Goal: Task Accomplishment & Management: Complete application form

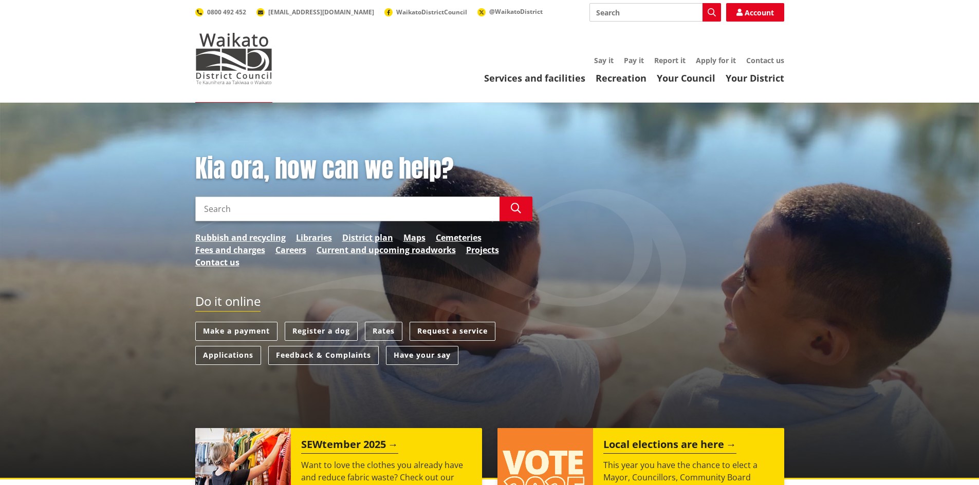
click at [353, 209] on input "Search" at bounding box center [347, 209] width 304 height 25
click at [346, 326] on link "Register a dog" at bounding box center [321, 331] width 73 height 19
click at [329, 332] on link "Register a dog" at bounding box center [321, 331] width 73 height 19
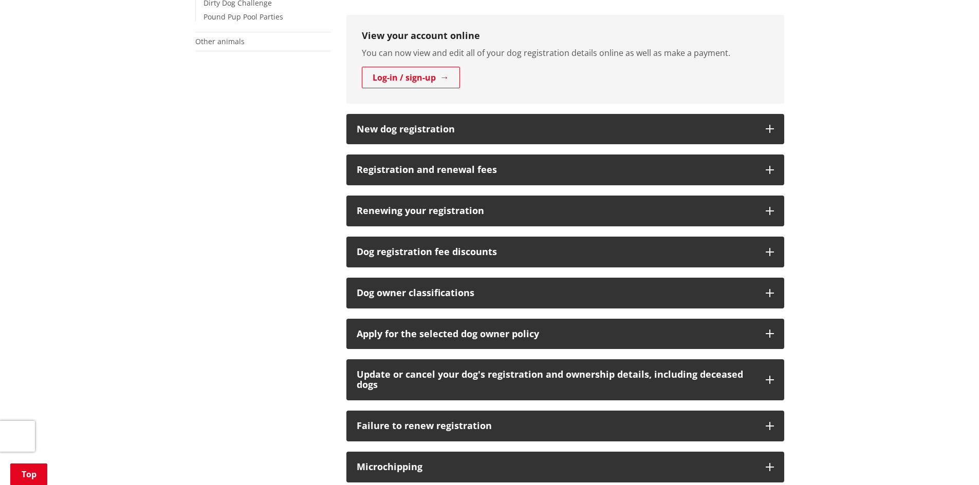
scroll to position [411, 0]
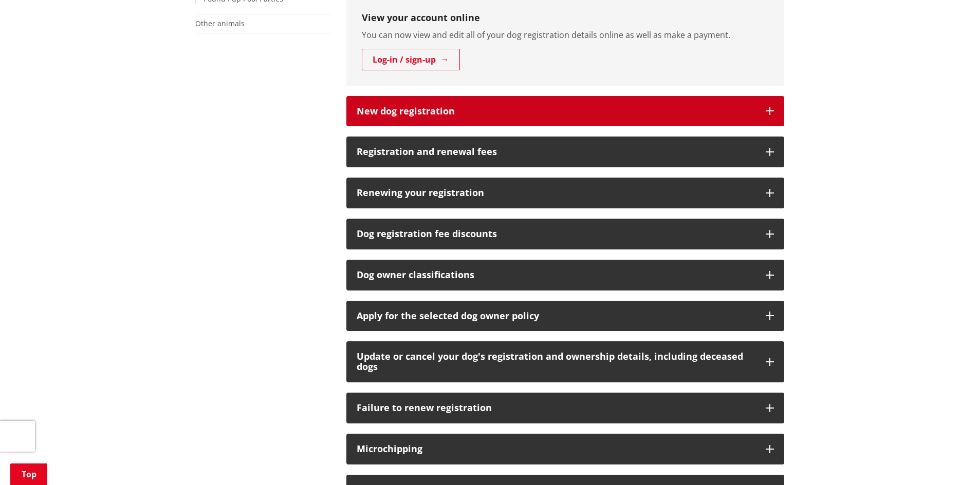
click at [565, 127] on button "New dog registration" at bounding box center [565, 111] width 438 height 31
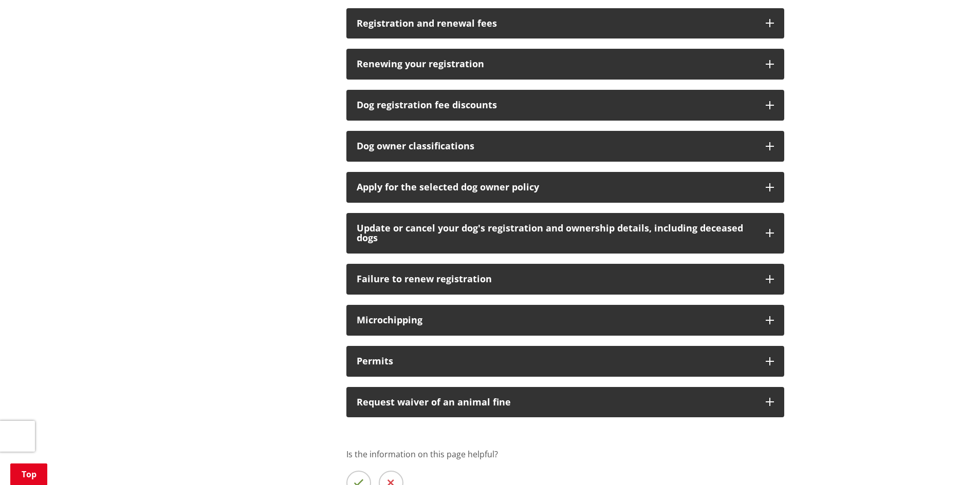
scroll to position [771, 0]
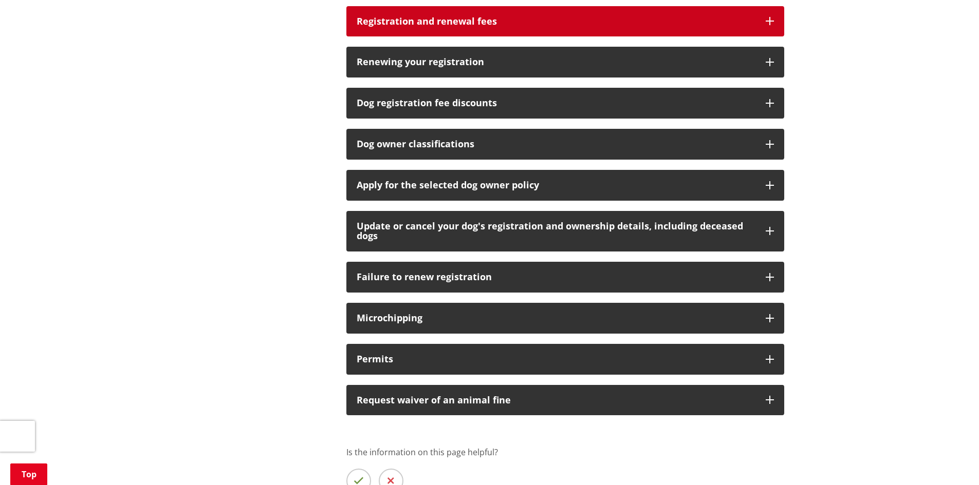
click at [539, 27] on h3 "Registration and renewal fees" at bounding box center [556, 21] width 399 height 10
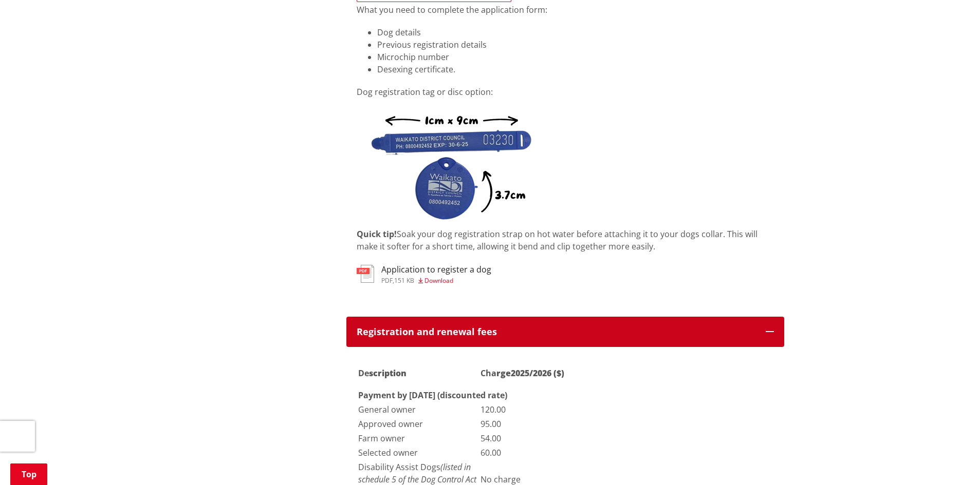
scroll to position [565, 0]
